Goal: Task Accomplishment & Management: Use online tool/utility

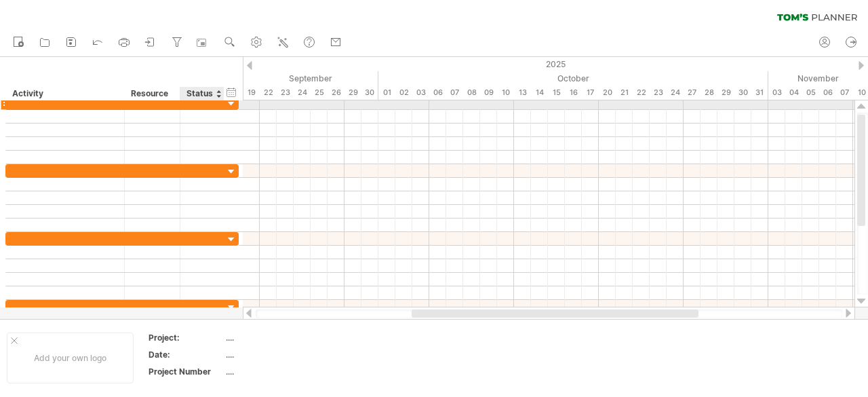
click at [207, 104] on div at bounding box center [202, 102] width 30 height 13
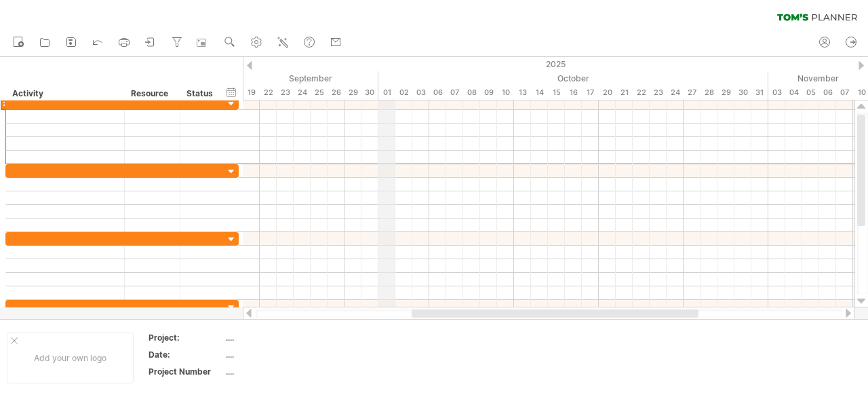
click at [387, 92] on div "01" at bounding box center [386, 92] width 17 height 14
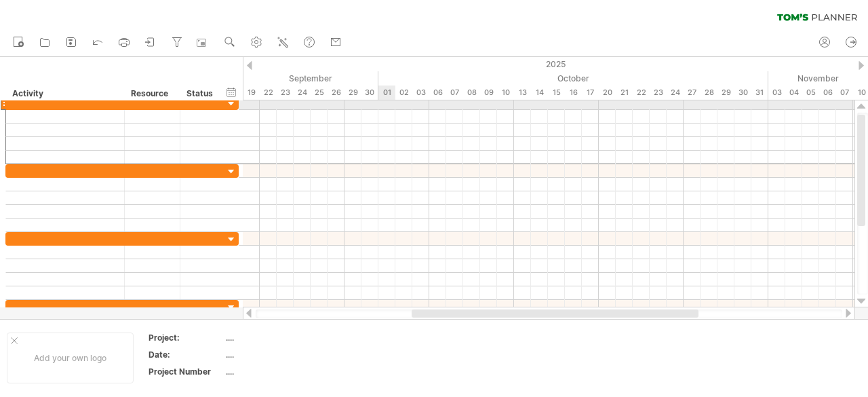
click at [381, 102] on div at bounding box center [549, 103] width 612 height 14
drag, startPoint x: 199, startPoint y: 104, endPoint x: 248, endPoint y: 109, distance: 49.1
click at [248, 109] on div "Trying to reach [DOMAIN_NAME] Connected again... 0% clear filter new" at bounding box center [434, 198] width 868 height 397
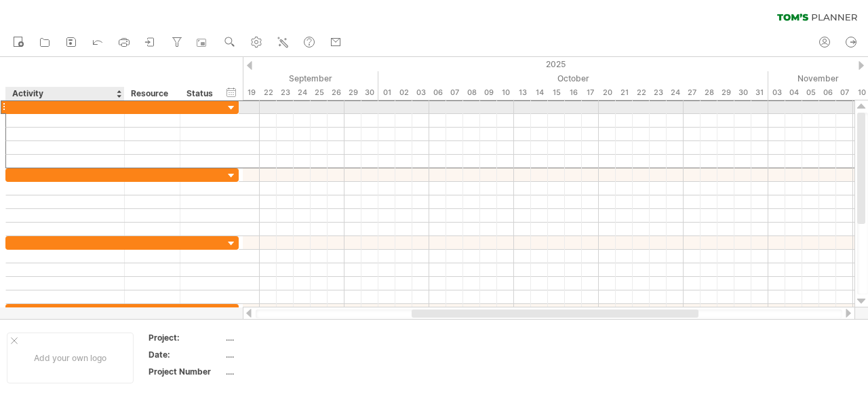
click at [19, 105] on div at bounding box center [65, 106] width 104 height 13
click at [5, 105] on div at bounding box center [3, 107] width 5 height 14
click at [24, 105] on div at bounding box center [65, 106] width 104 height 13
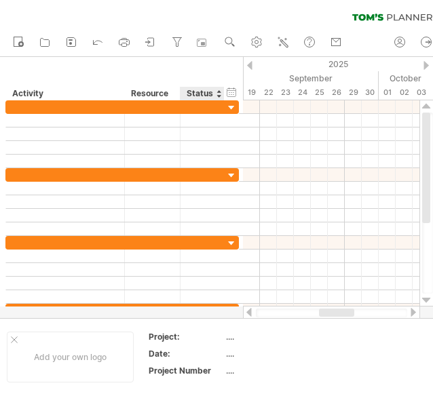
click at [208, 88] on div "Status" at bounding box center [201, 94] width 30 height 14
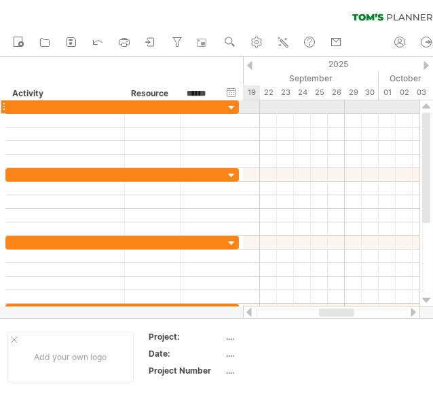
click at [233, 106] on div at bounding box center [231, 108] width 13 height 13
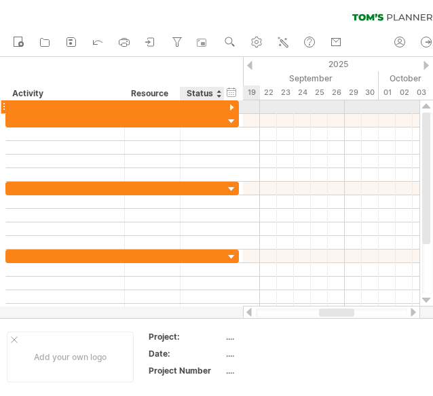
click at [195, 110] on div at bounding box center [202, 106] width 30 height 13
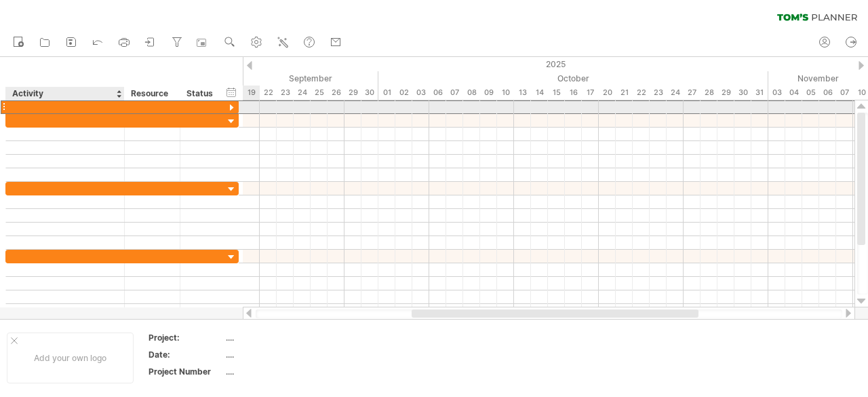
click at [118, 103] on div at bounding box center [65, 106] width 119 height 13
click at [113, 106] on div at bounding box center [65, 106] width 104 height 13
type input "*"
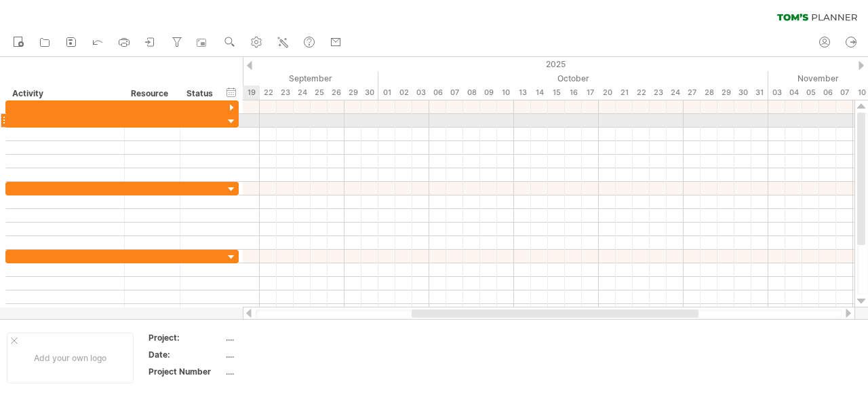
click at [232, 121] on div at bounding box center [231, 121] width 13 height 13
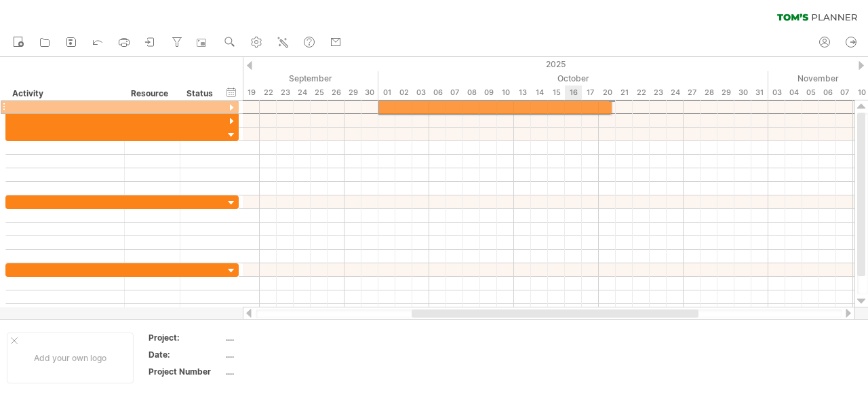
drag, startPoint x: 199, startPoint y: 102, endPoint x: 568, endPoint y: 105, distance: 368.9
click at [568, 105] on div "Trying to reach [DOMAIN_NAME] Connected again... 0% clear filter new" at bounding box center [434, 198] width 868 height 397
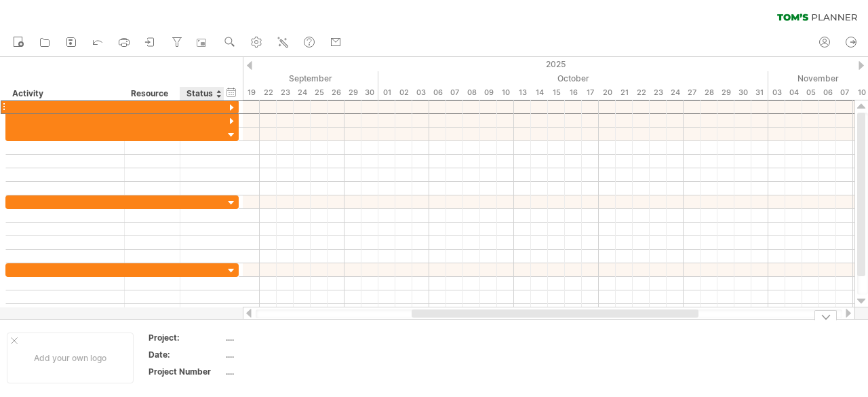
click at [208, 354] on div "Date:" at bounding box center [186, 355] width 75 height 12
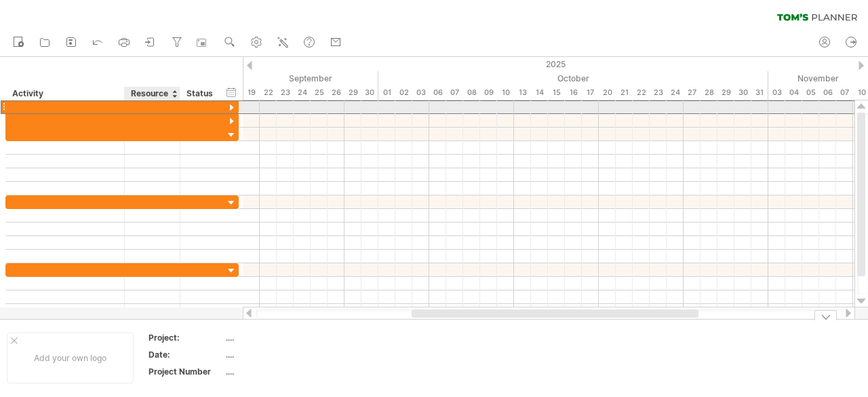
click at [153, 106] on div at bounding box center [152, 106] width 41 height 13
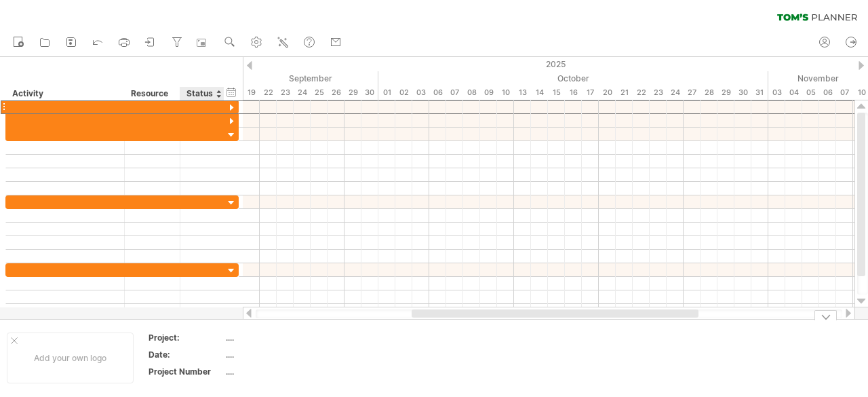
click at [239, 353] on div "...." at bounding box center [283, 355] width 114 height 12
click at [231, 353] on input "text" at bounding box center [280, 355] width 108 height 12
type input "**********"
click at [285, 355] on div "1st Octobner" at bounding box center [283, 355] width 114 height 12
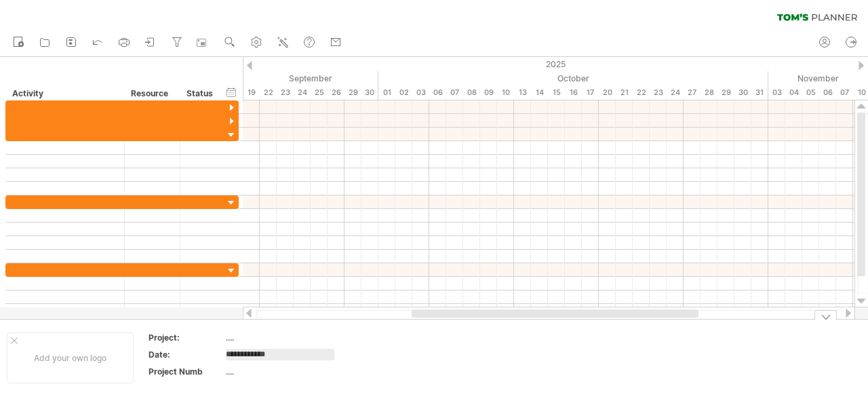
click at [263, 353] on input "**********" at bounding box center [280, 355] width 108 height 12
click at [285, 355] on input "**********" at bounding box center [280, 355] width 108 height 12
type input "**********"
click at [25, 41] on link "new" at bounding box center [19, 43] width 20 height 18
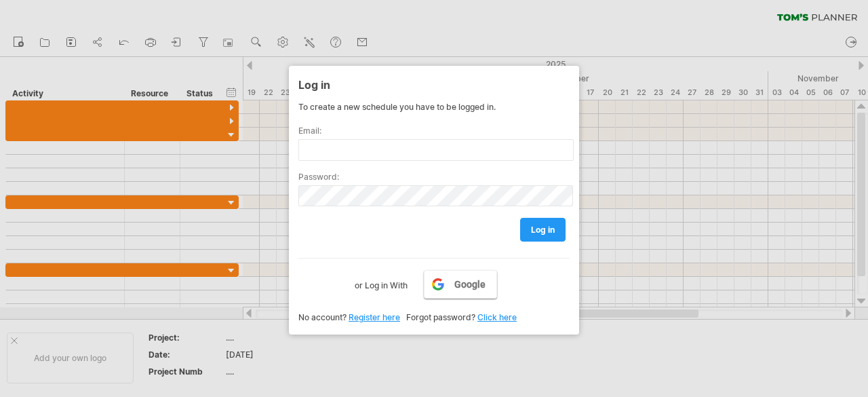
click at [475, 285] on span "Google" at bounding box center [469, 284] width 31 height 11
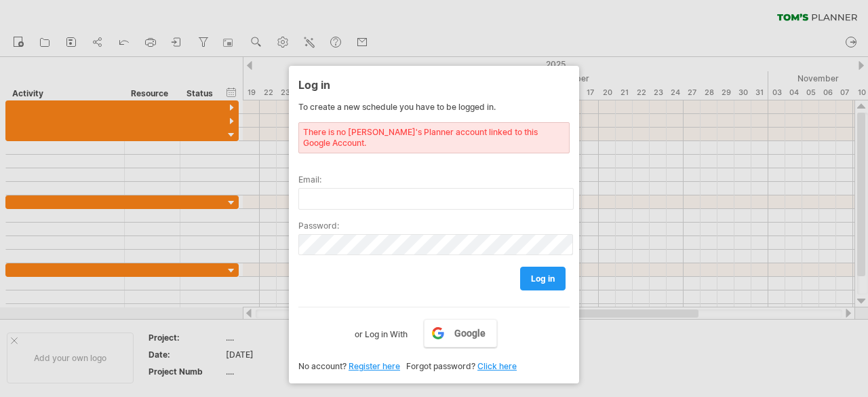
click at [384, 361] on link "Register here" at bounding box center [375, 366] width 52 height 10
